Goal: Download file/media

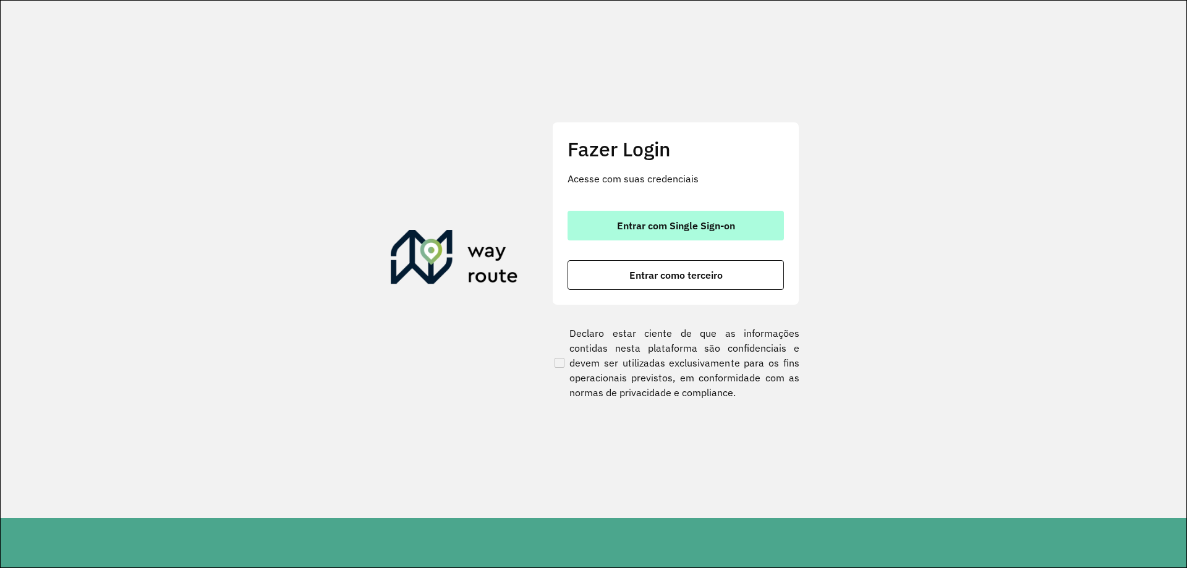
click at [699, 218] on button "Entrar com Single Sign-on" at bounding box center [676, 226] width 216 height 30
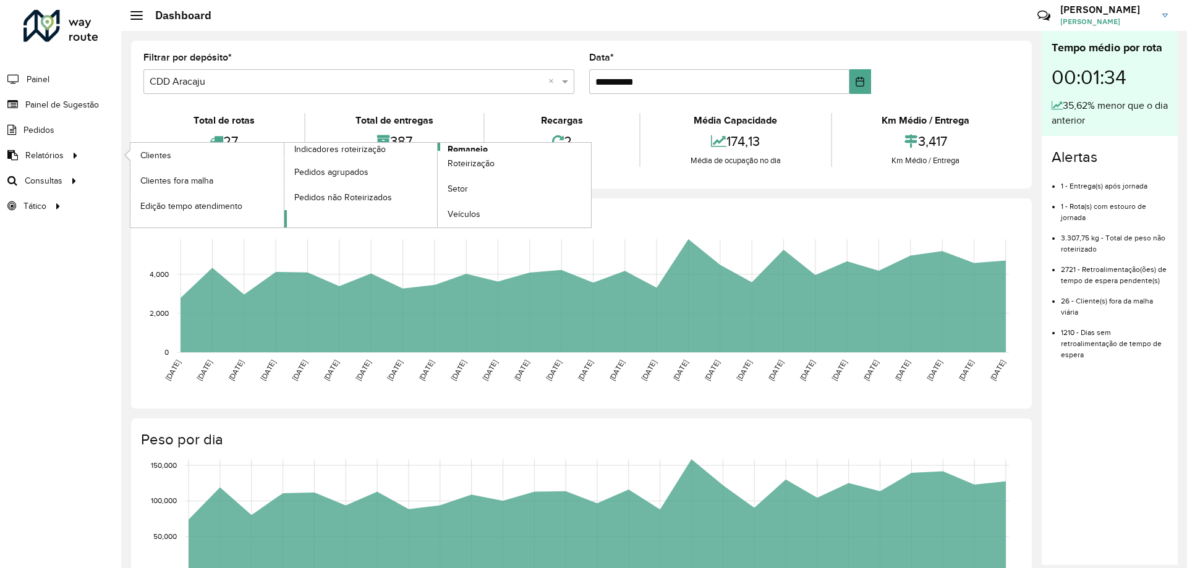
click at [468, 149] on span "Romaneio" at bounding box center [468, 149] width 40 height 13
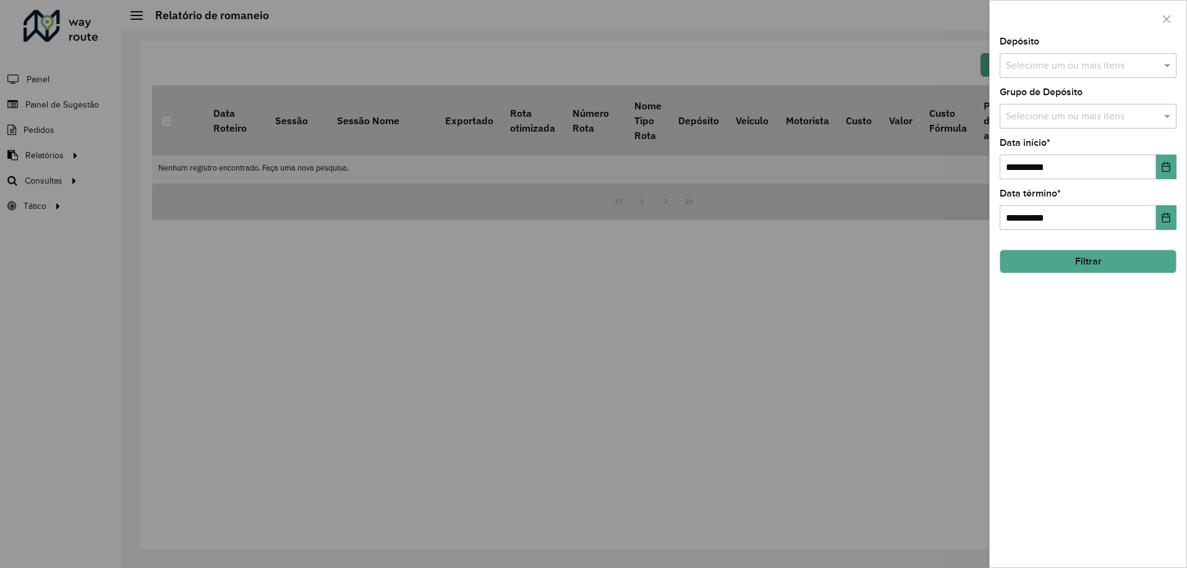
click at [1084, 257] on button "Filtrar" at bounding box center [1088, 262] width 177 height 24
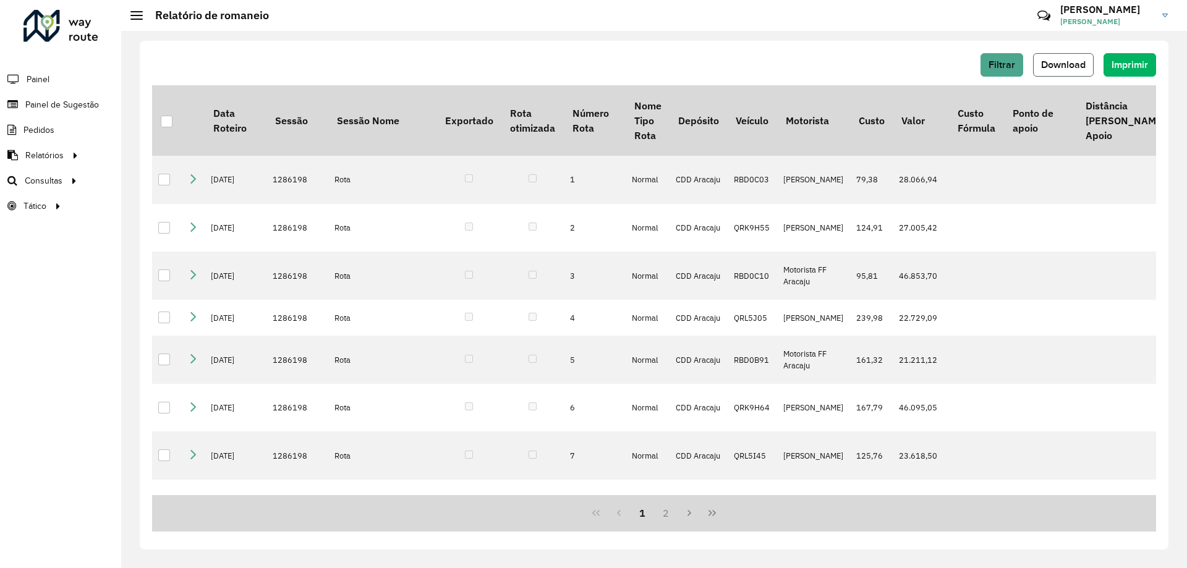
click at [1076, 70] on button "Download" at bounding box center [1063, 65] width 61 height 24
